Goal: Task Accomplishment & Management: Manage account settings

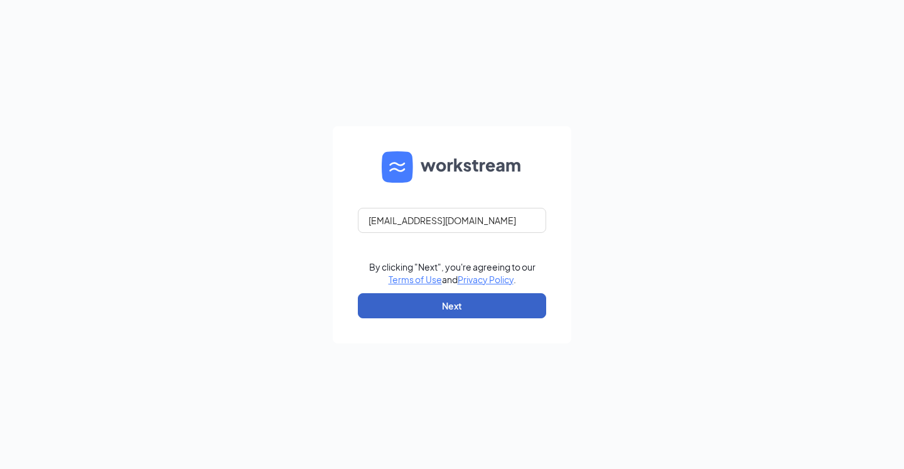
click at [474, 312] on button "Next" at bounding box center [452, 305] width 188 height 25
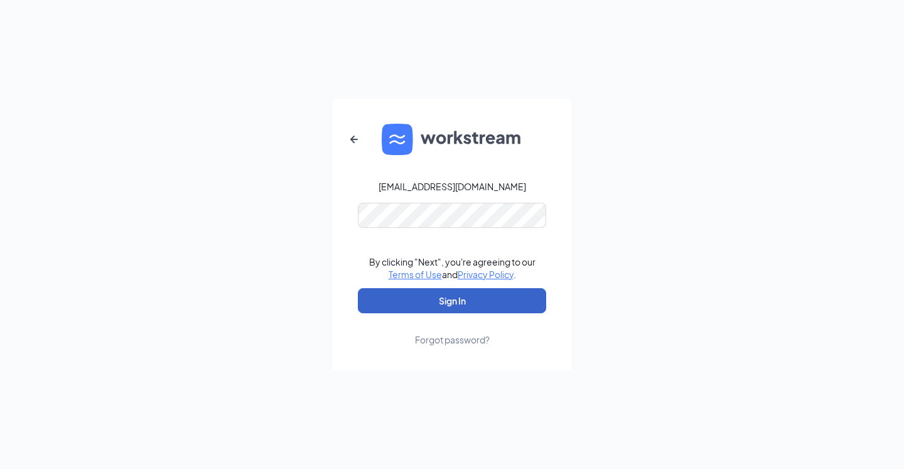
click at [474, 305] on button "Sign In" at bounding box center [452, 300] width 188 height 25
click at [468, 307] on button "Sign In" at bounding box center [452, 300] width 188 height 25
click at [468, 307] on button "submit" at bounding box center [452, 300] width 188 height 25
click at [494, 305] on button "Sign In" at bounding box center [452, 300] width 188 height 25
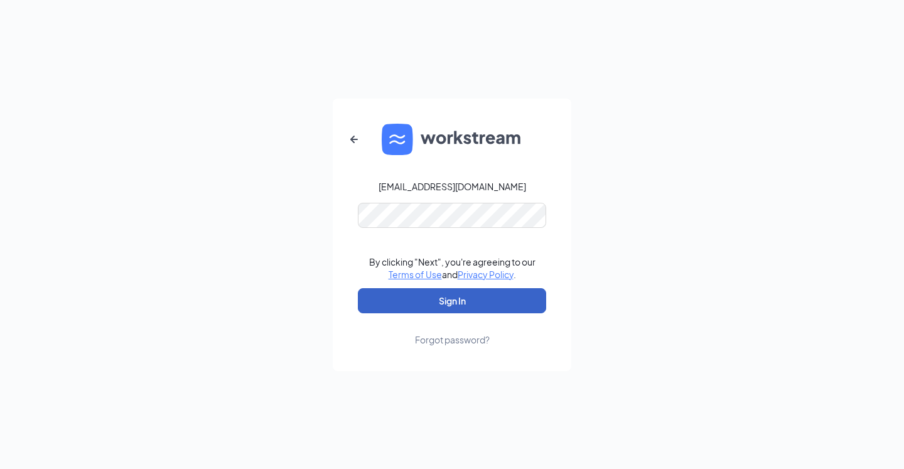
click at [478, 298] on button "Sign In" at bounding box center [452, 300] width 188 height 25
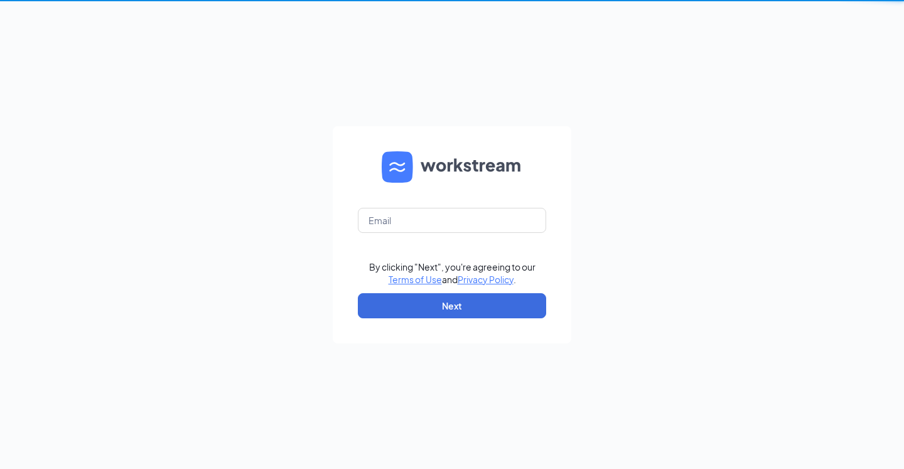
type input "[EMAIL_ADDRESS][DOMAIN_NAME]"
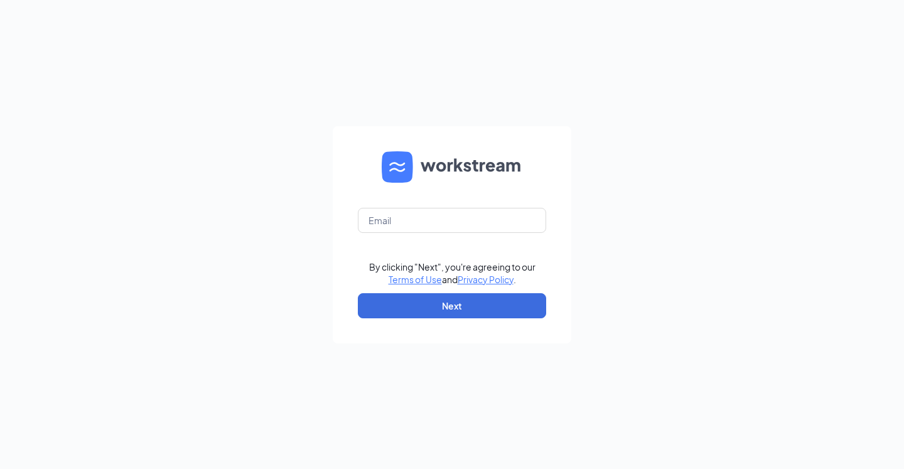
type input "[EMAIL_ADDRESS][DOMAIN_NAME]"
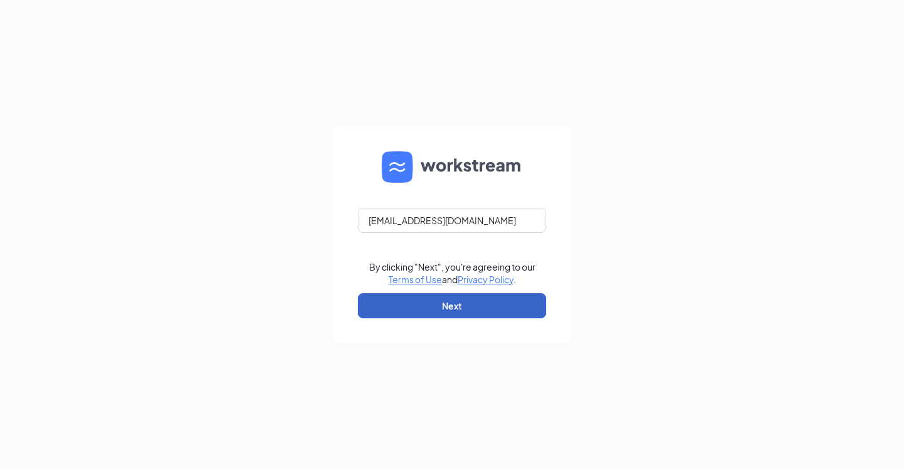
click at [500, 310] on button "Next" at bounding box center [452, 305] width 188 height 25
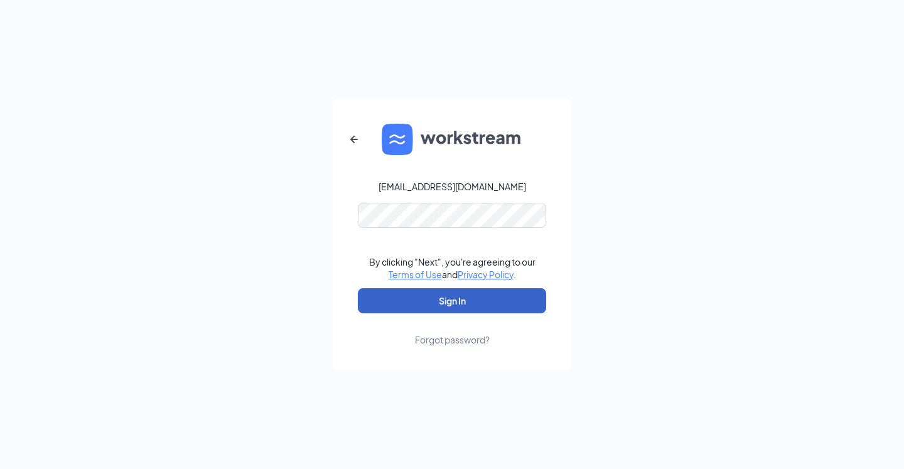
click at [474, 298] on button "Sign In" at bounding box center [452, 300] width 188 height 25
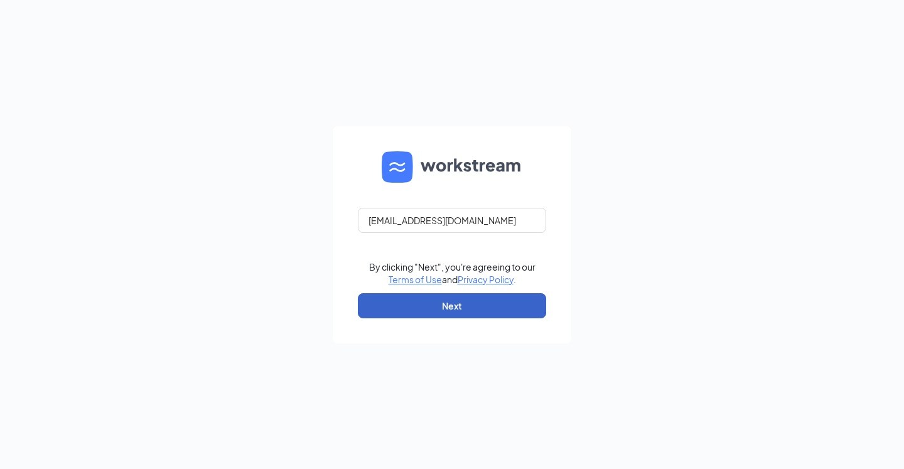
click at [475, 304] on button "Next" at bounding box center [452, 305] width 188 height 25
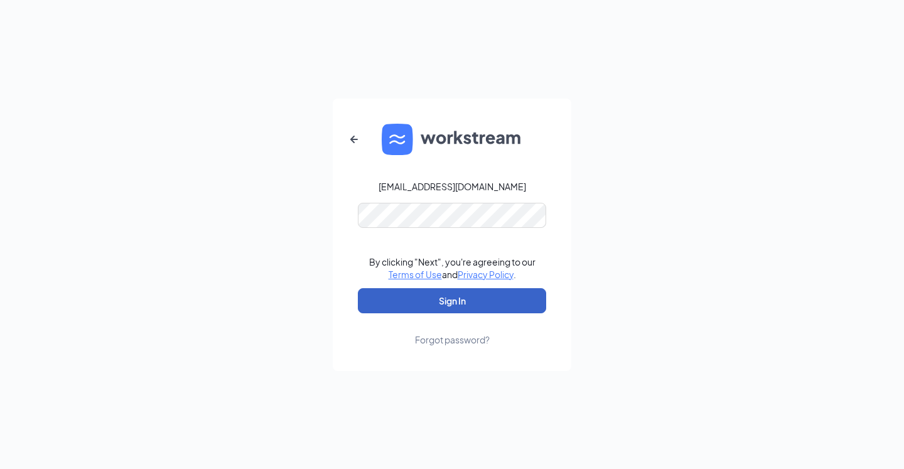
click at [505, 306] on button "Sign In" at bounding box center [452, 300] width 188 height 25
click at [462, 344] on div "Forgot password?" at bounding box center [452, 339] width 75 height 13
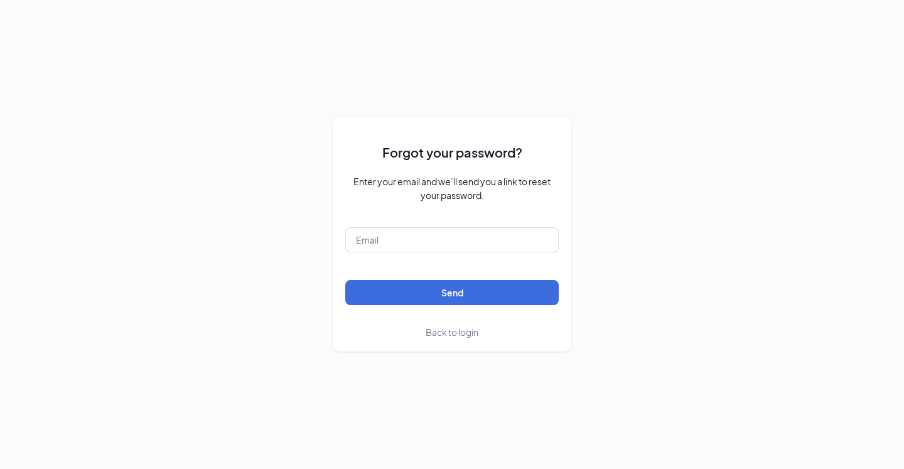
click at [447, 340] on div "Forgot your password? Enter your email and we’ll send you a link to reset your …" at bounding box center [452, 234] width 239 height 234
click at [445, 328] on span "Back to login" at bounding box center [452, 332] width 53 height 11
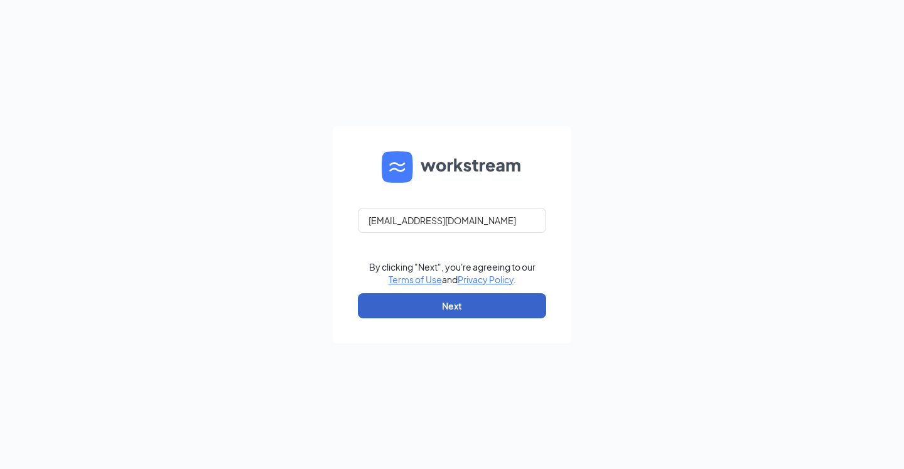
click at [452, 310] on button "Next" at bounding box center [452, 305] width 188 height 25
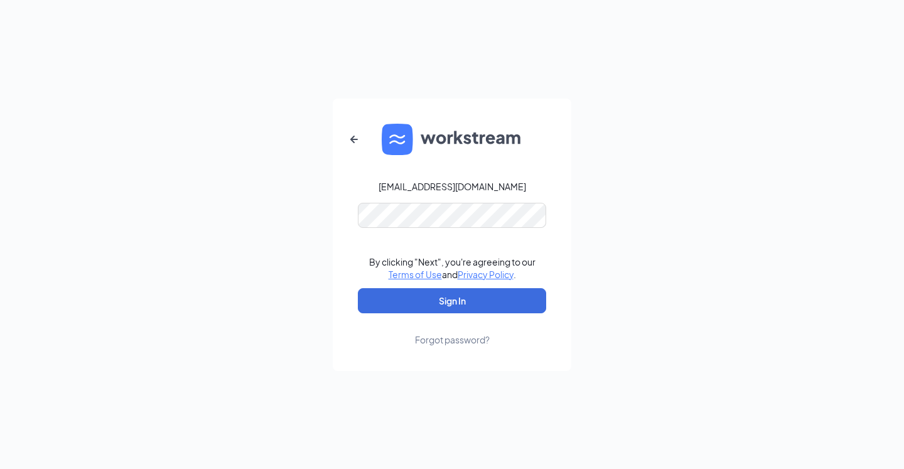
click at [450, 335] on div "Forgot password?" at bounding box center [452, 339] width 75 height 13
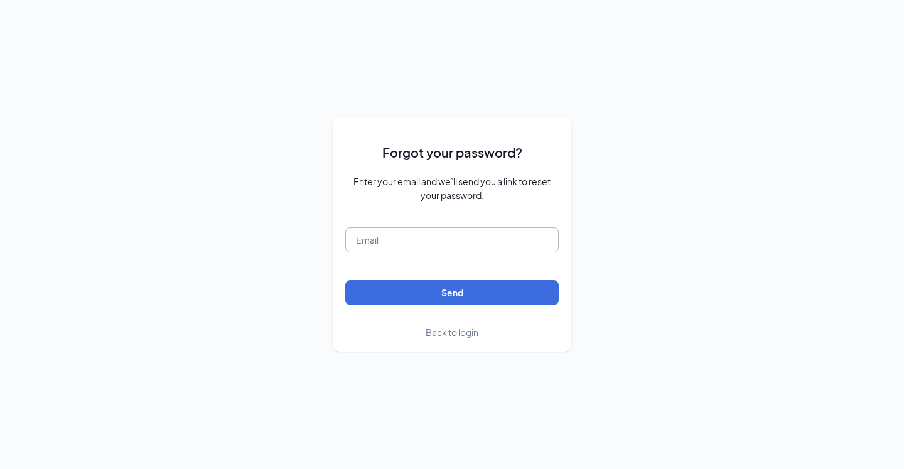
click at [416, 243] on input "text" at bounding box center [452, 239] width 214 height 25
type input "tyler.knipping@runza.com"
click at [345, 280] on button "Send" at bounding box center [452, 292] width 214 height 25
